Goal: Navigation & Orientation: Find specific page/section

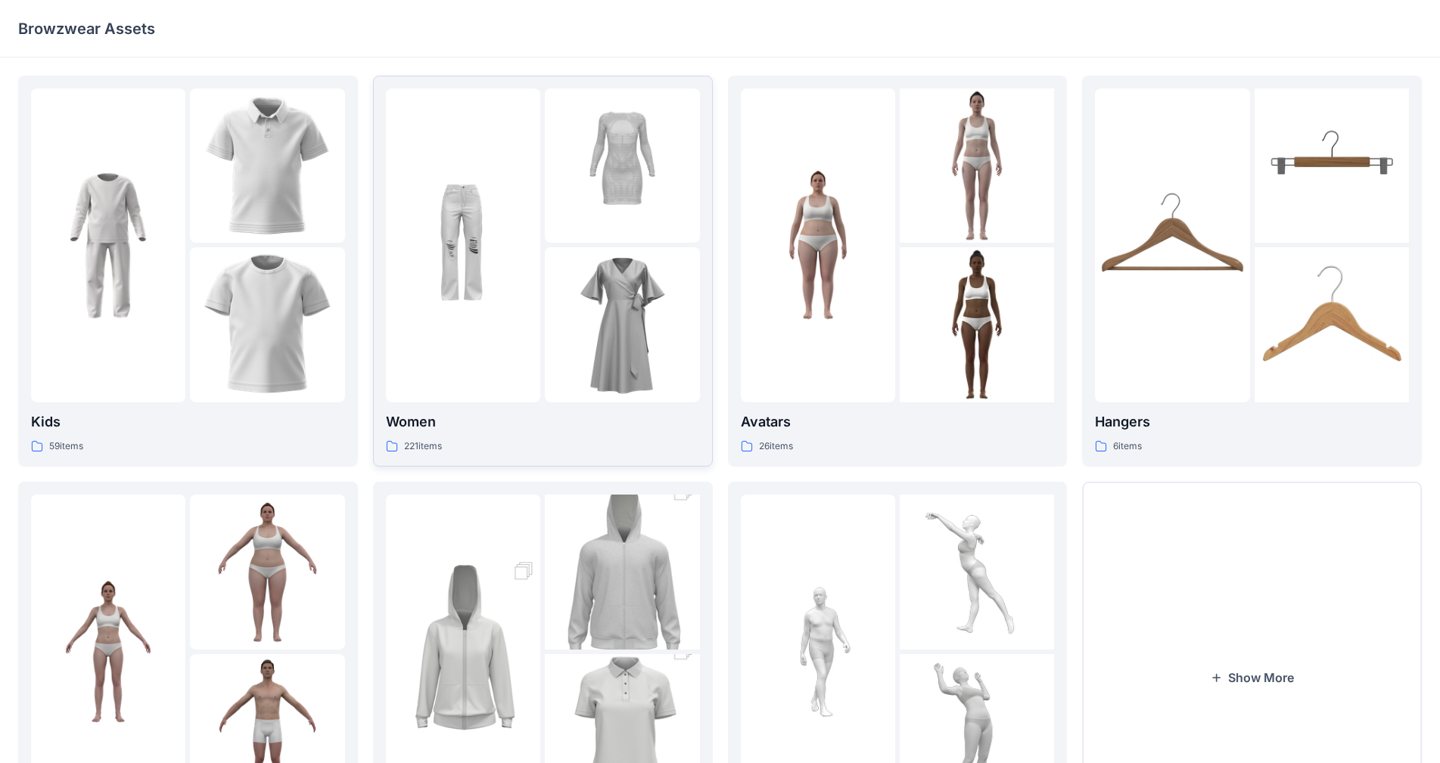
click at [608, 439] on div "221 items" at bounding box center [543, 447] width 314 height 16
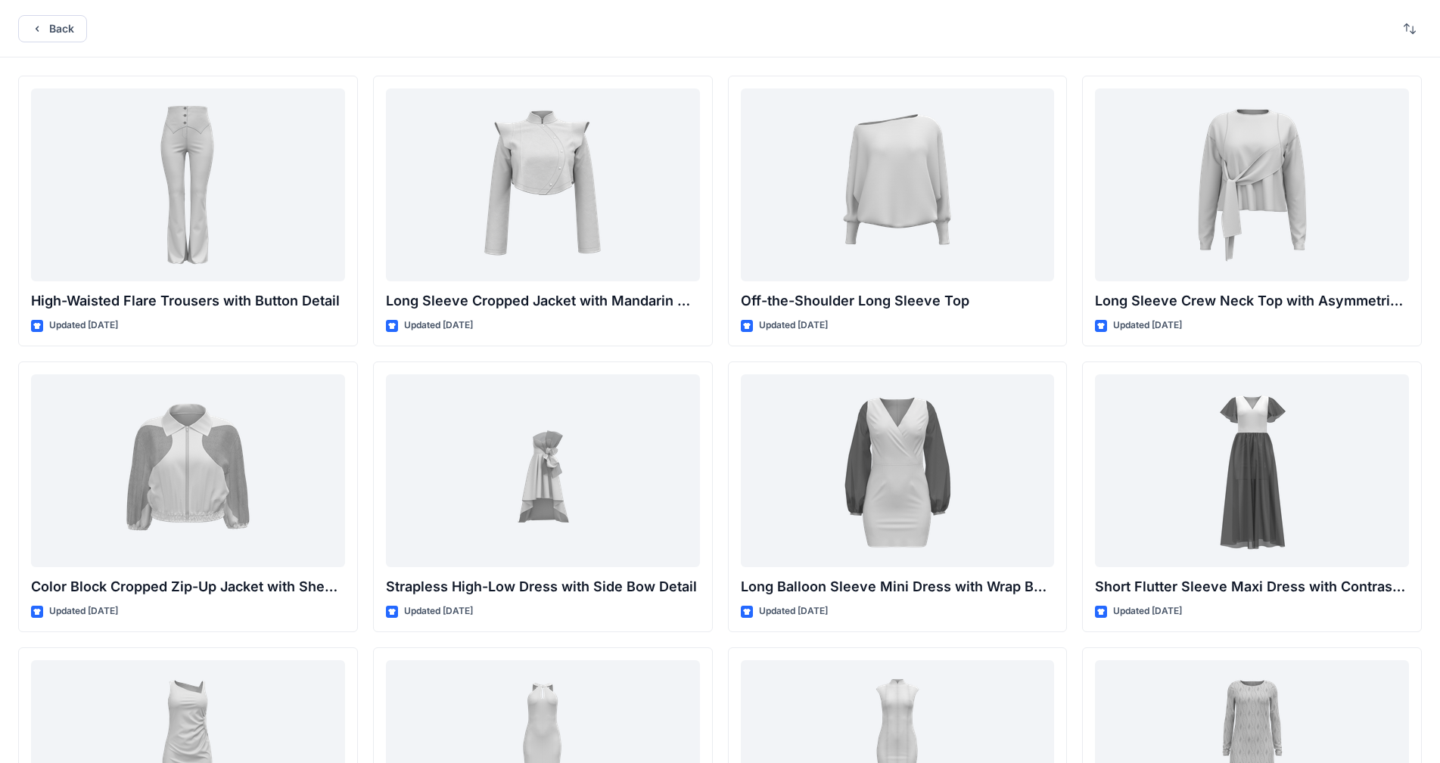
click at [61, 13] on div "Back" at bounding box center [720, 29] width 1440 height 58
click at [67, 33] on button "Back" at bounding box center [52, 28] width 69 height 27
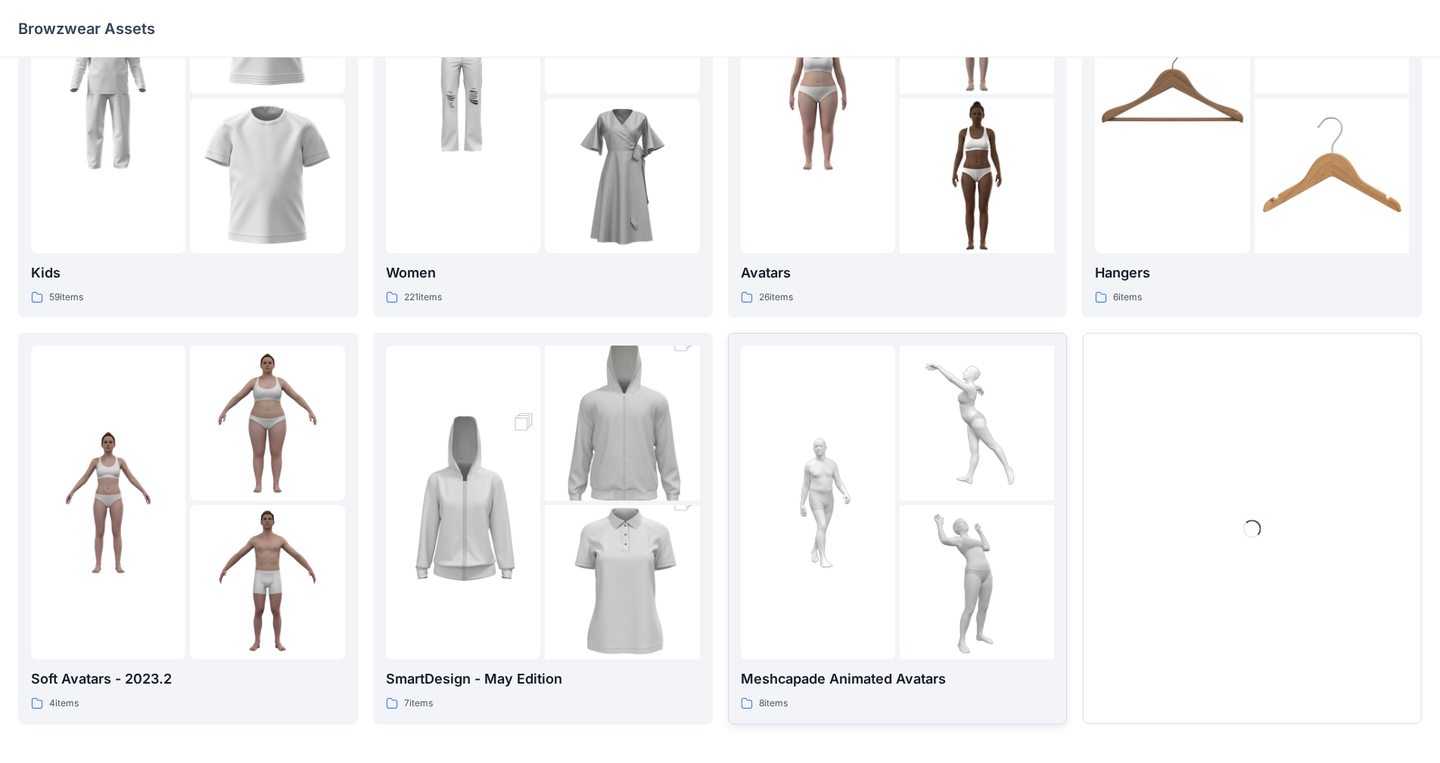
scroll to position [153, 0]
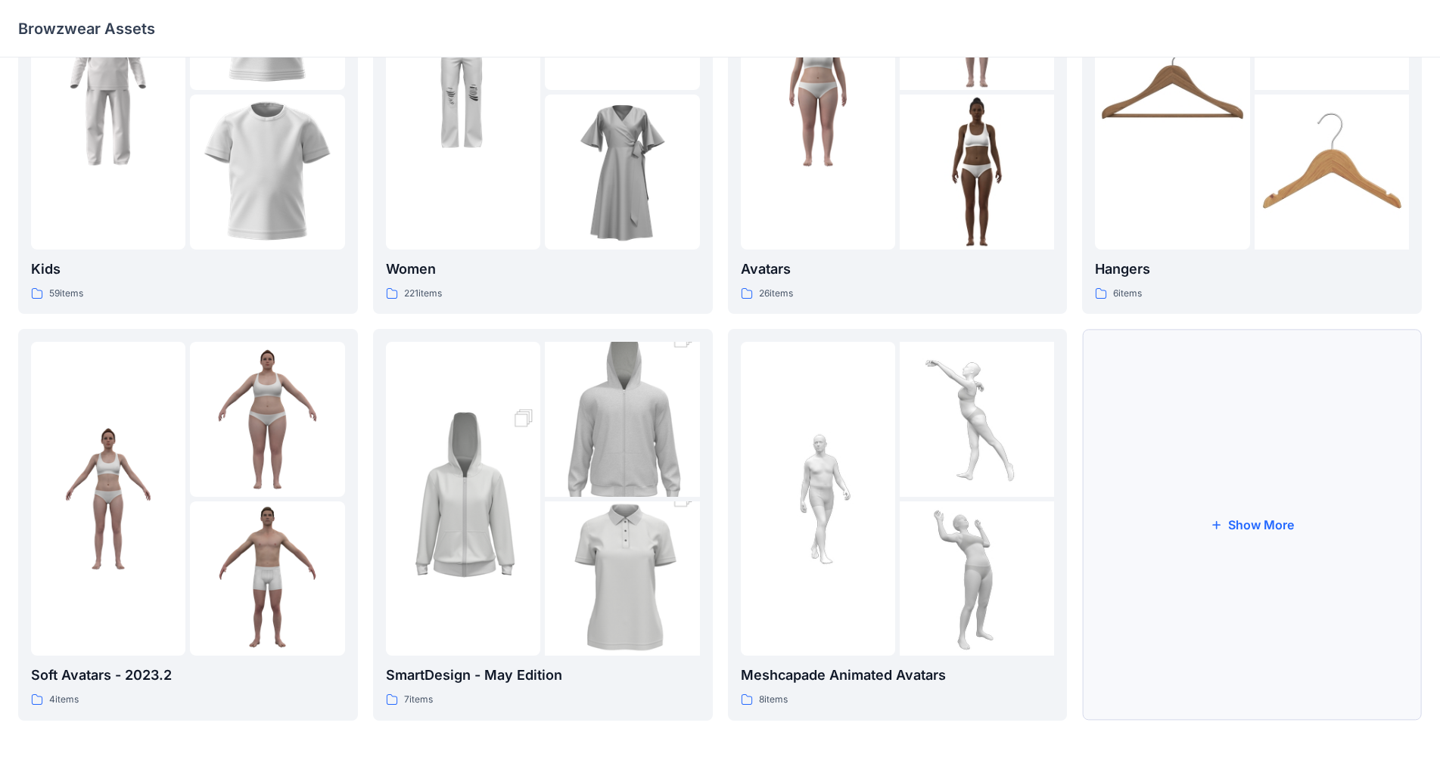
click at [1217, 513] on button "Show More" at bounding box center [1252, 524] width 340 height 391
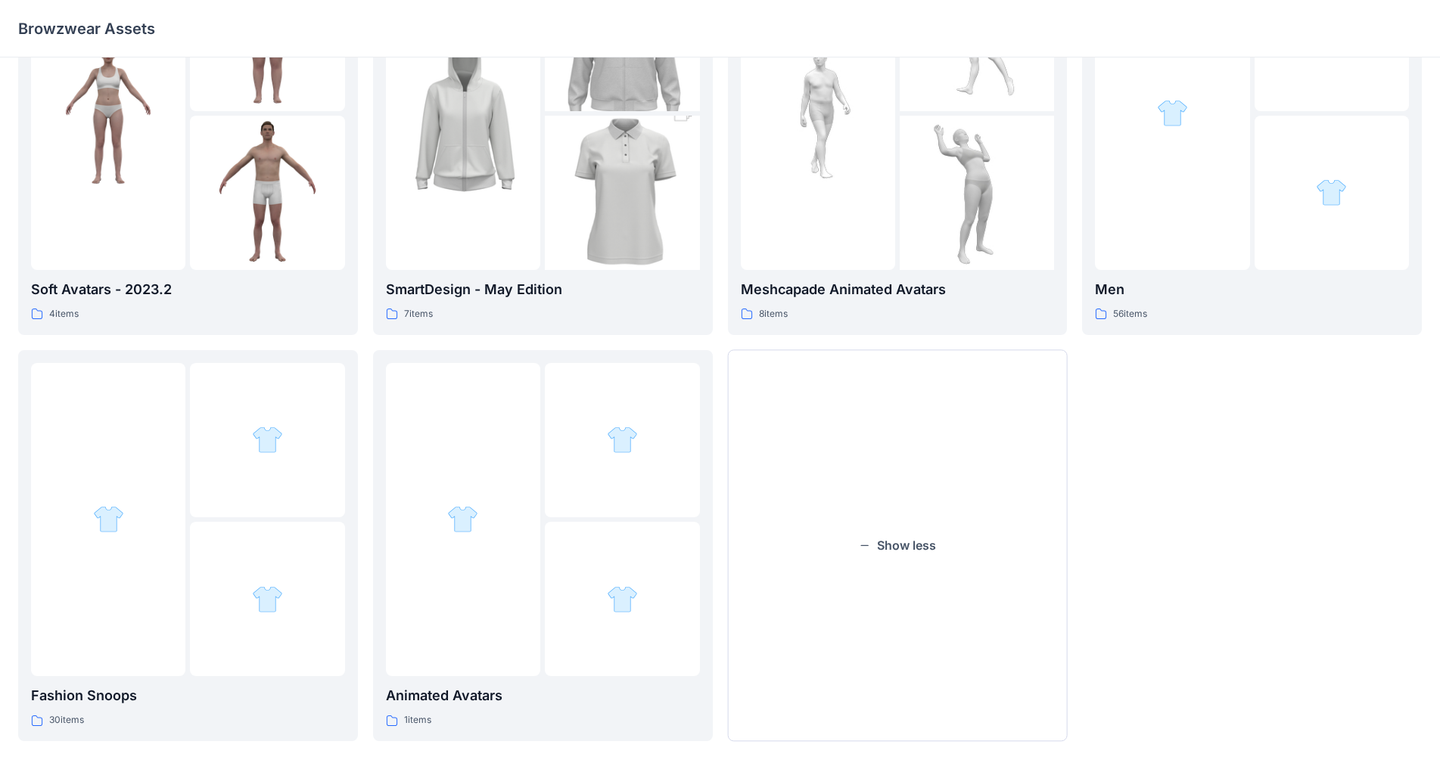
scroll to position [559, 0]
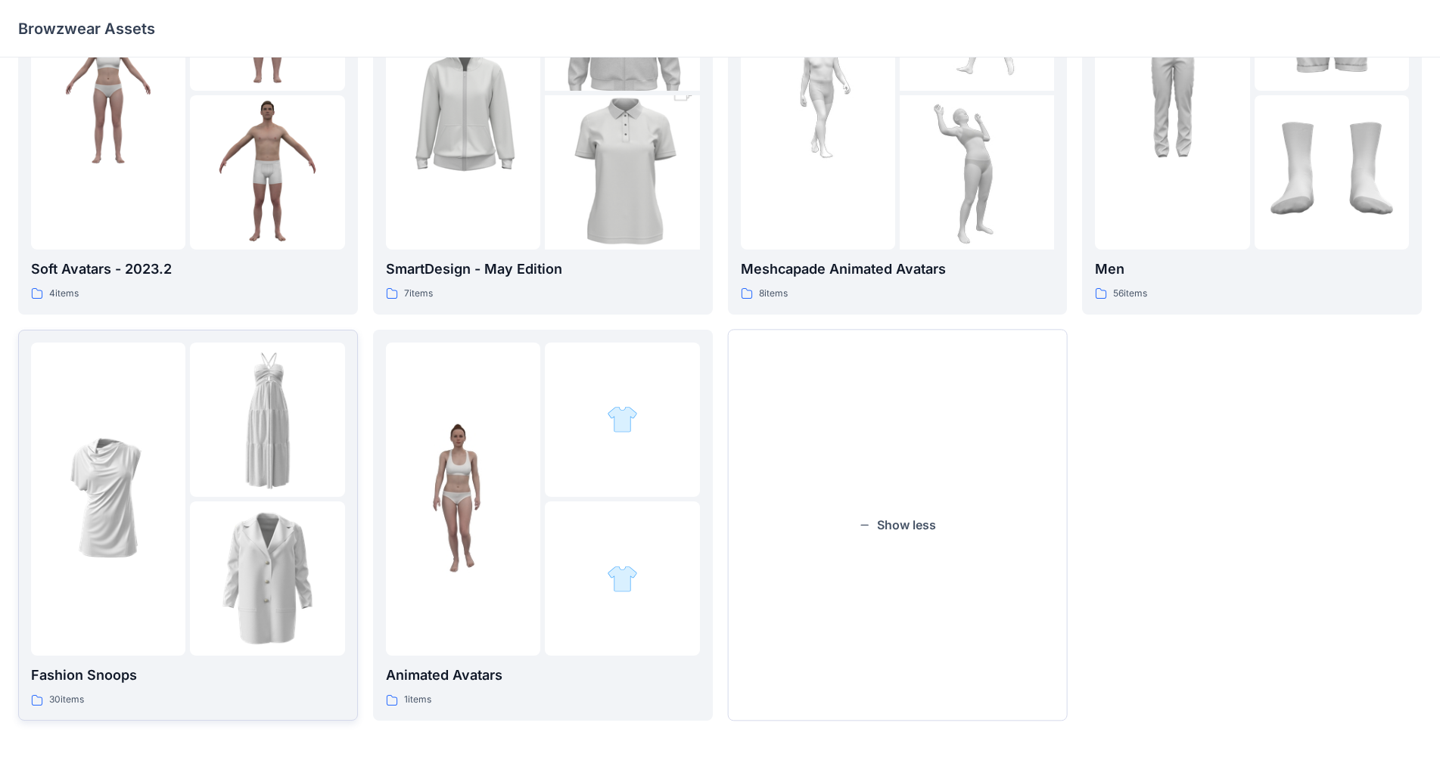
click at [298, 517] on div at bounding box center [267, 579] width 154 height 154
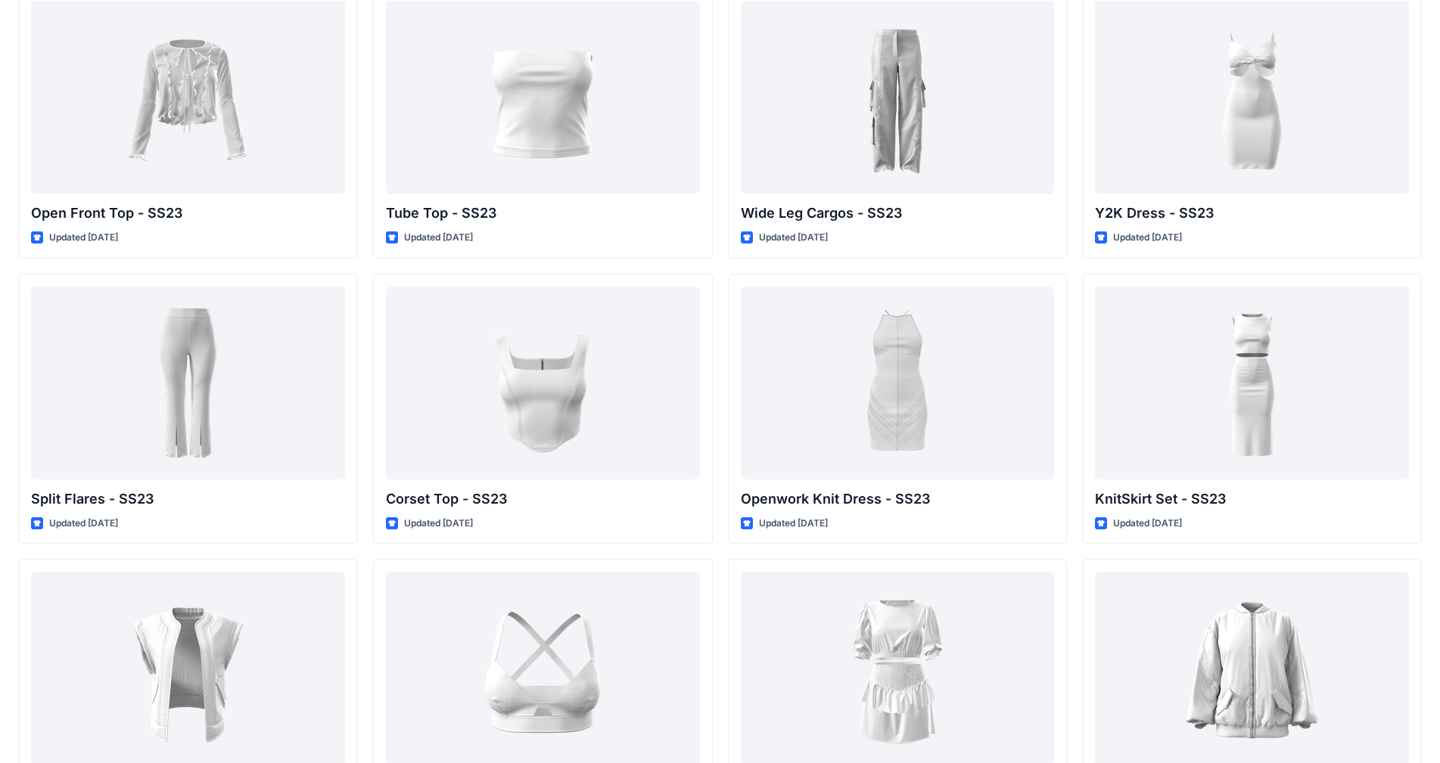
scroll to position [922, 0]
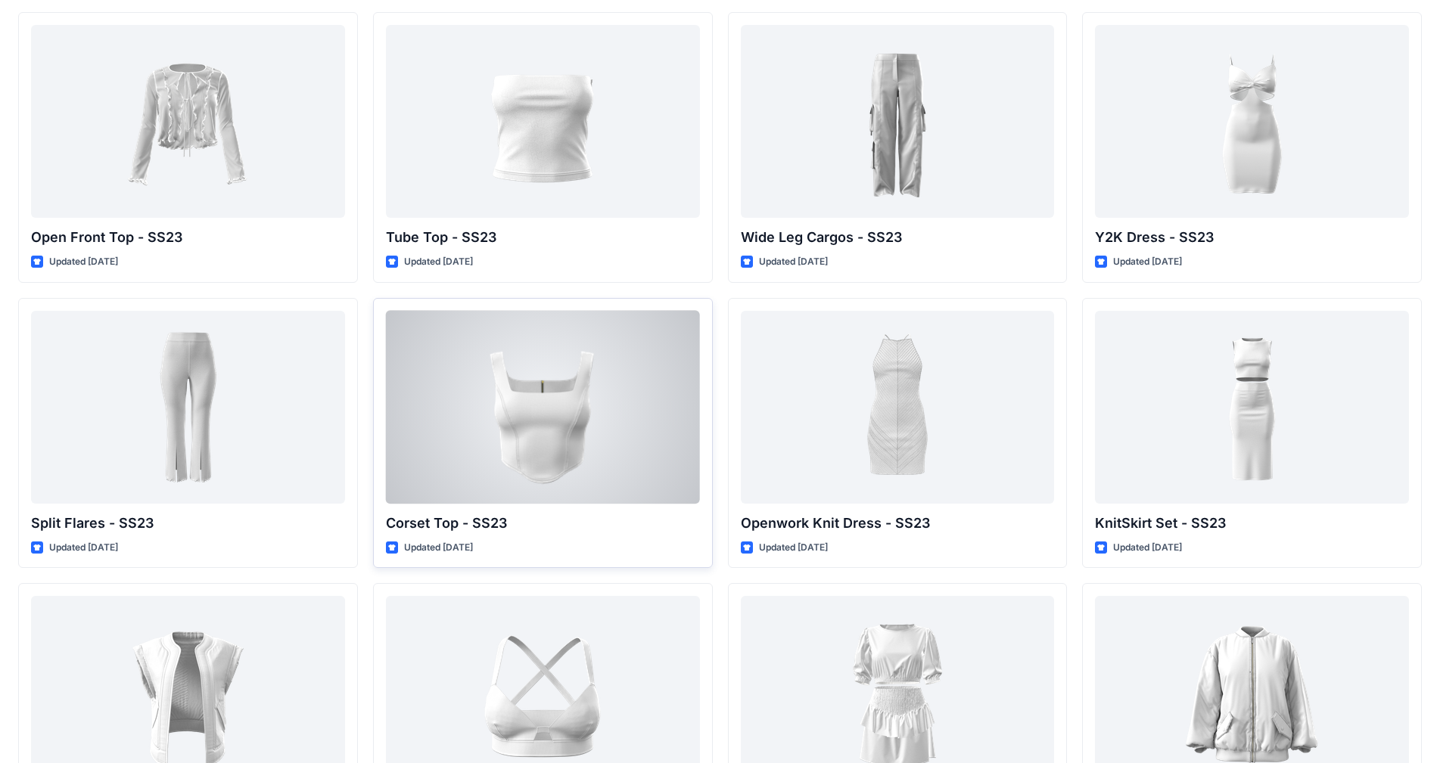
click at [555, 398] on div at bounding box center [543, 407] width 314 height 193
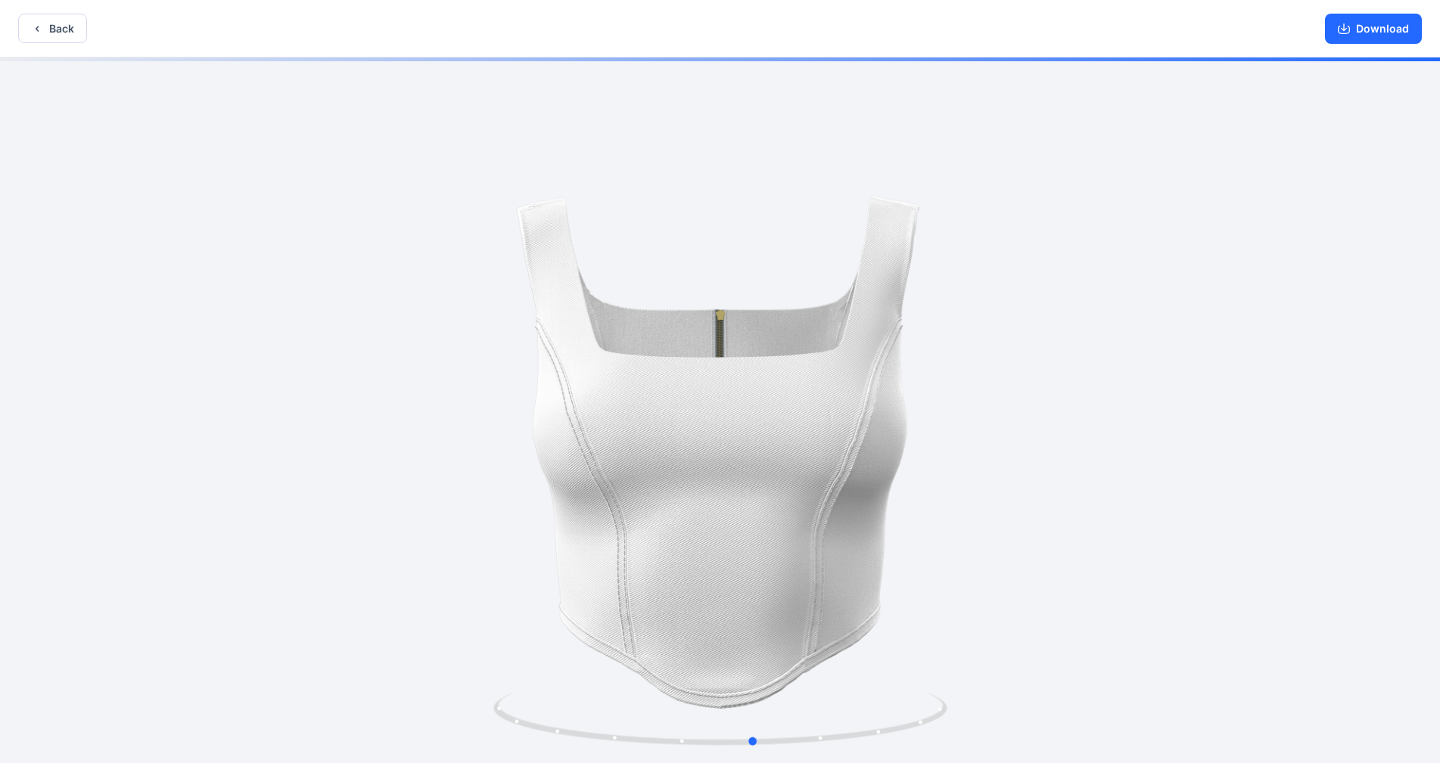
drag, startPoint x: 821, startPoint y: 408, endPoint x: 906, endPoint y: 413, distance: 85.7
click at [906, 413] on div at bounding box center [720, 412] width 1440 height 709
